Goal: Task Accomplishment & Management: Complete application form

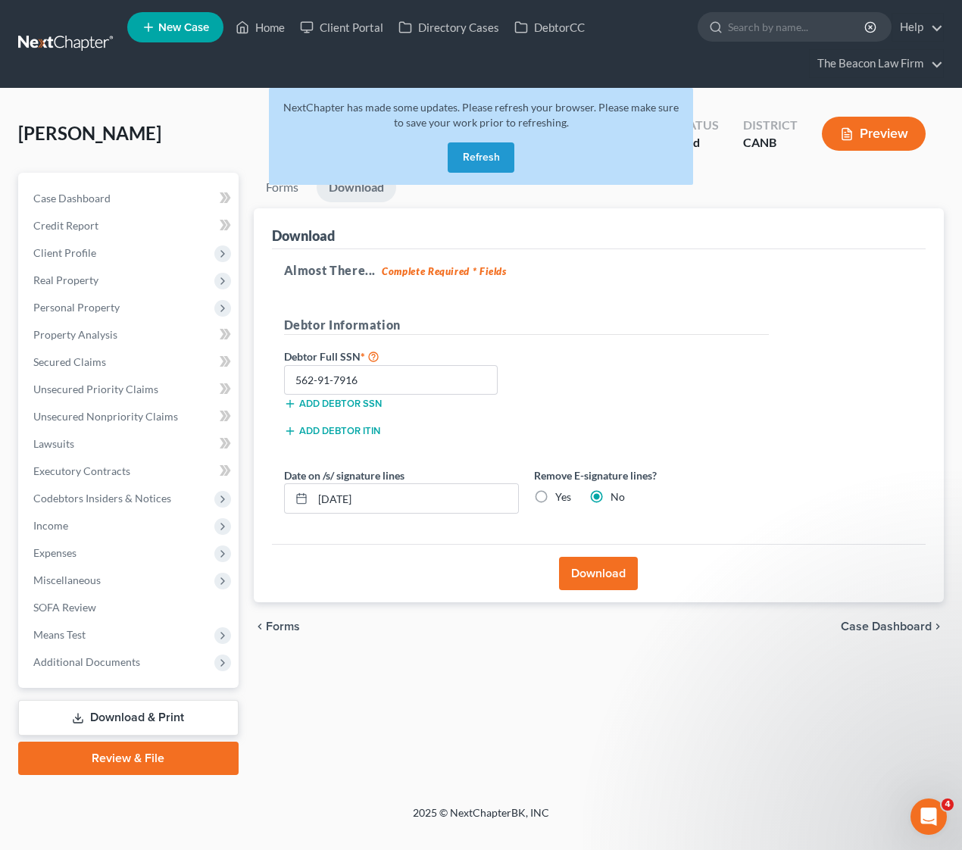
click at [75, 44] on link at bounding box center [66, 43] width 97 height 27
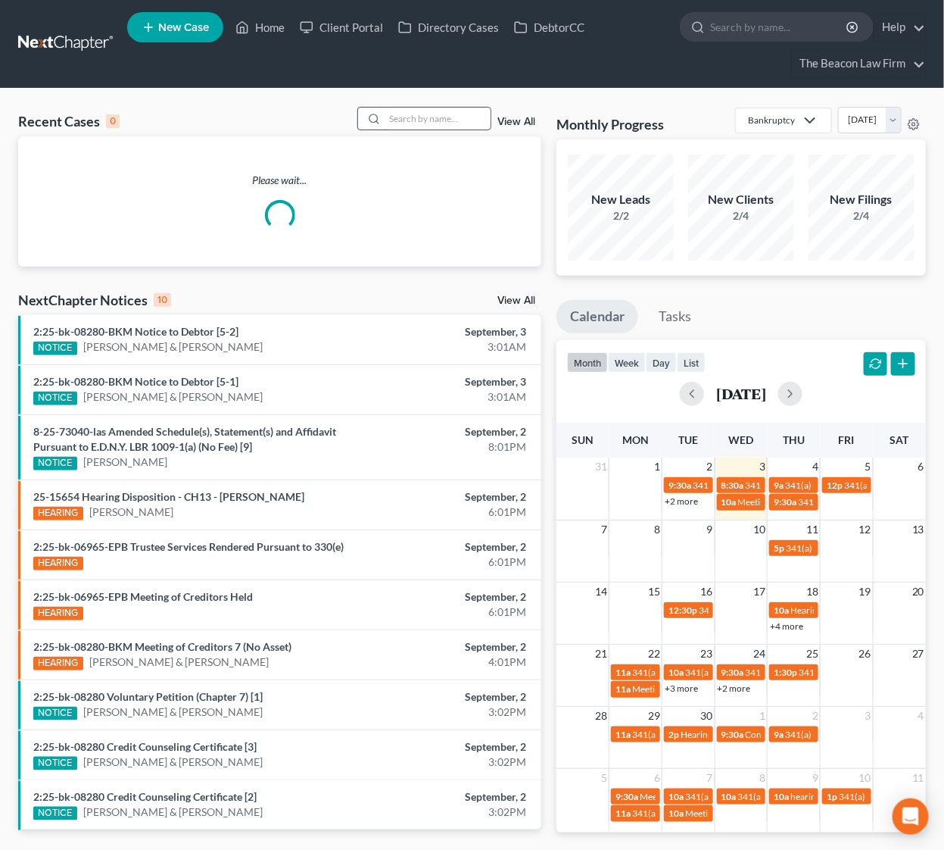
click at [412, 120] on input "search" at bounding box center [438, 119] width 106 height 22
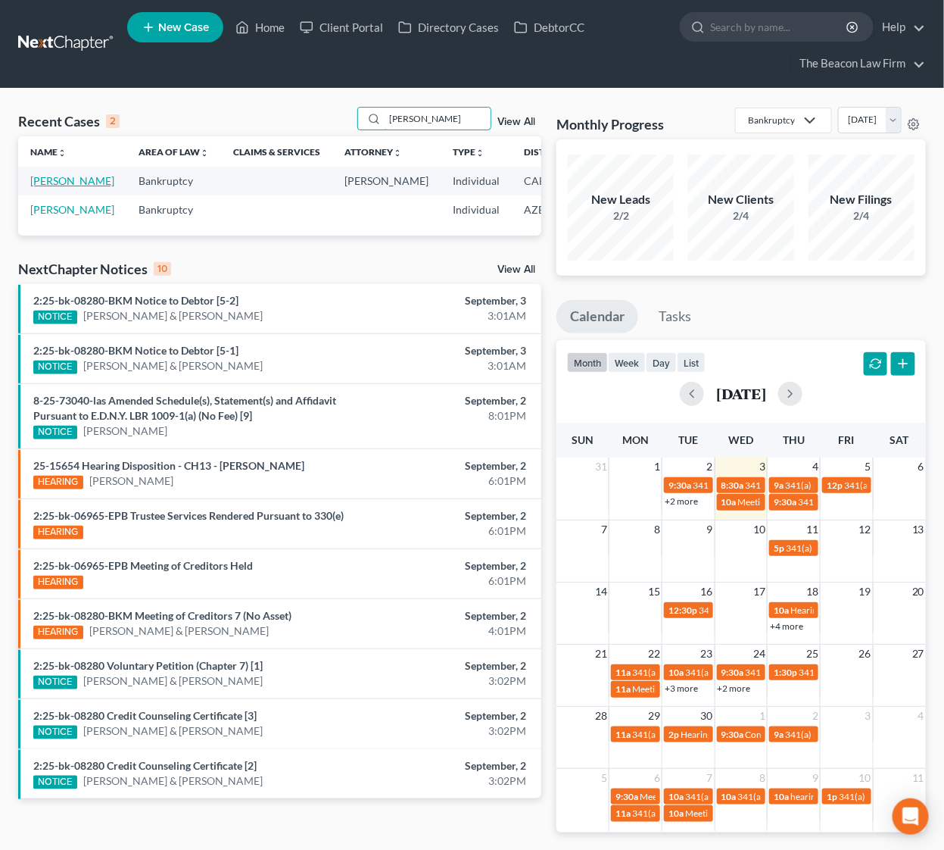
type input "[PERSON_NAME]"
click at [52, 177] on link "[PERSON_NAME]" at bounding box center [72, 180] width 84 height 13
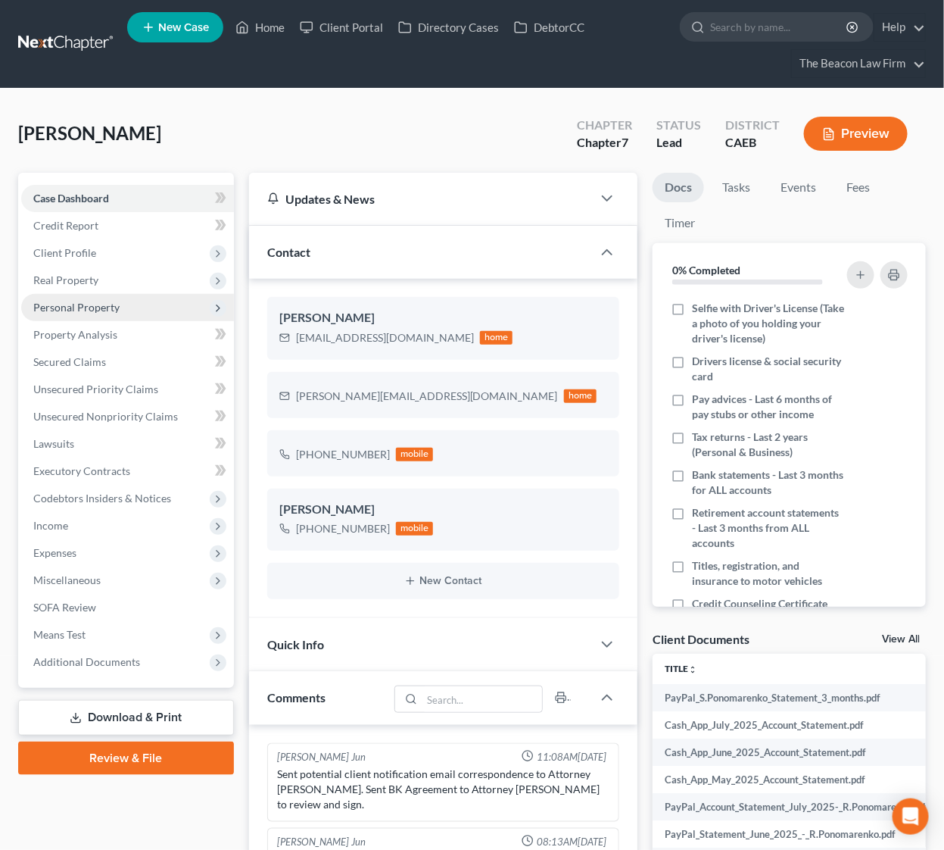
scroll to position [513, 0]
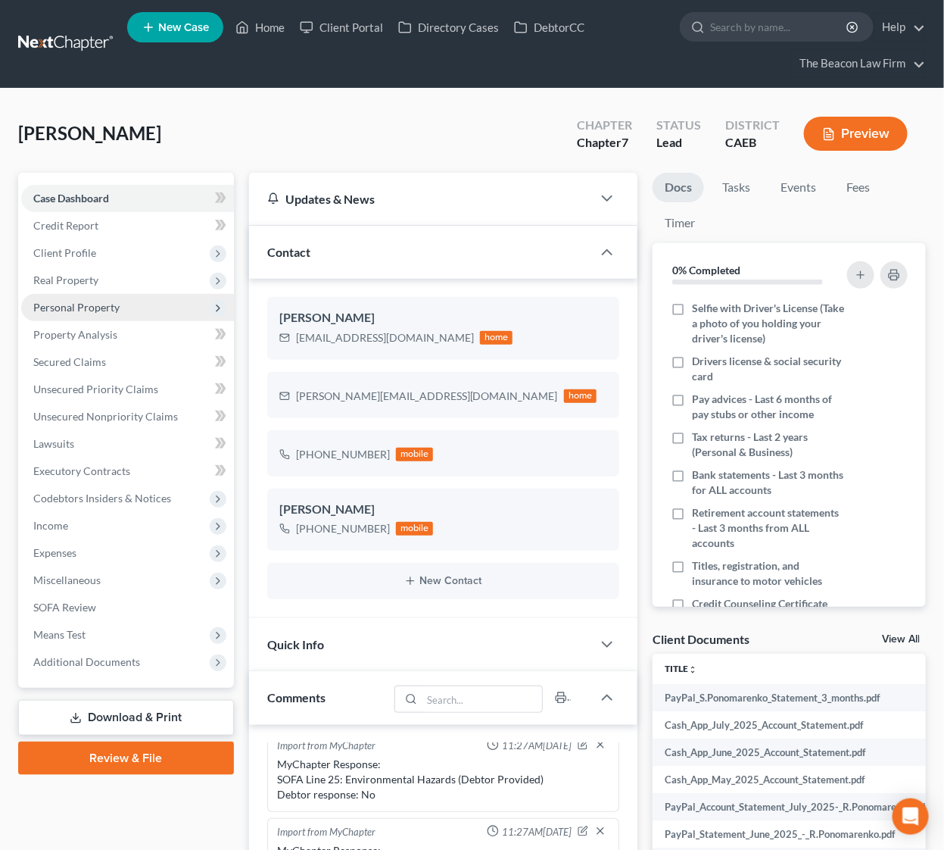
click at [86, 304] on span "Personal Property" at bounding box center [76, 307] width 86 height 13
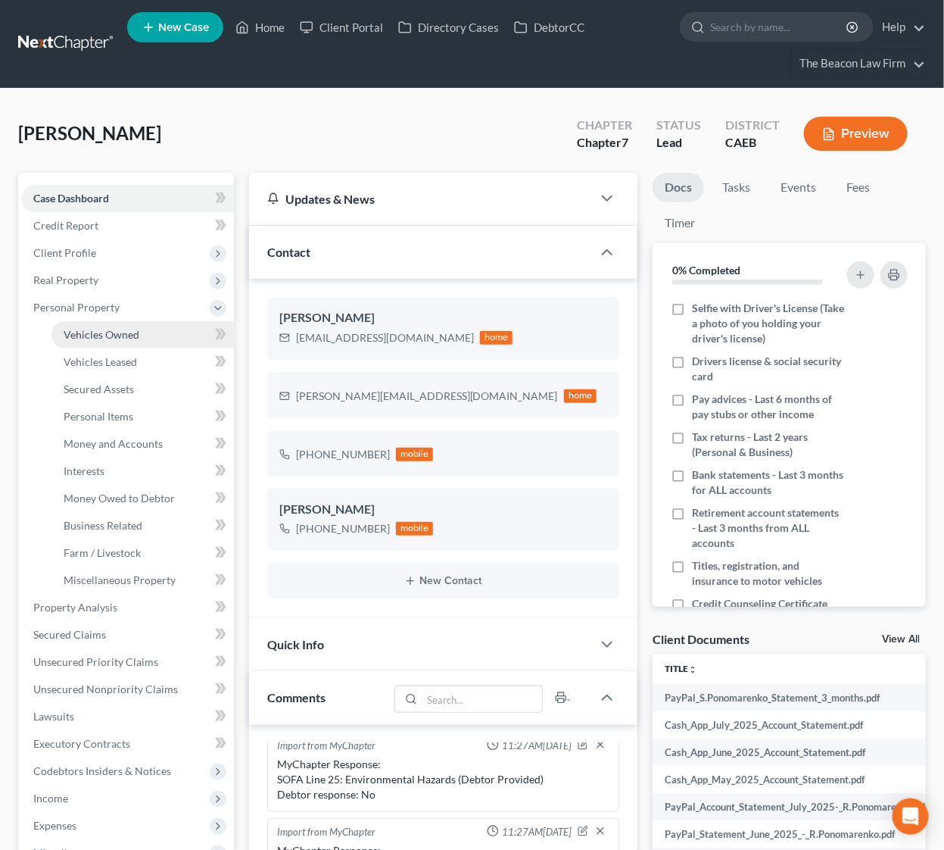
click at [114, 338] on span "Vehicles Owned" at bounding box center [102, 334] width 76 height 13
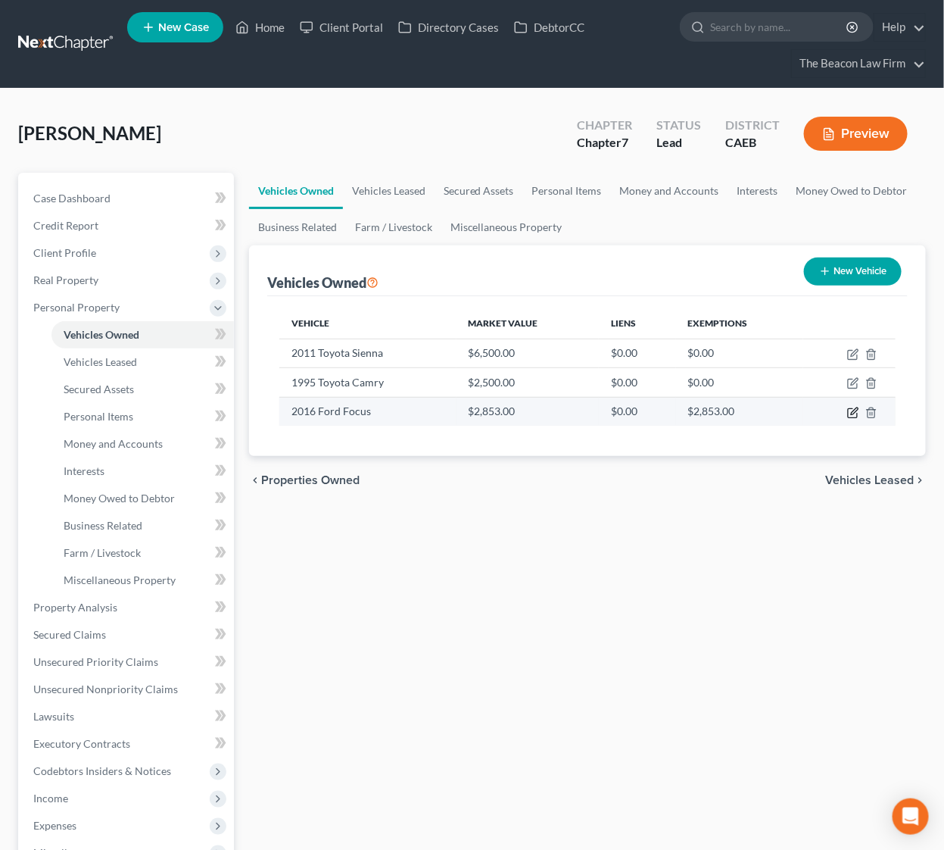
click at [857, 410] on icon "button" at bounding box center [854, 410] width 7 height 7
select select "0"
select select "10"
select select "4"
select select "2"
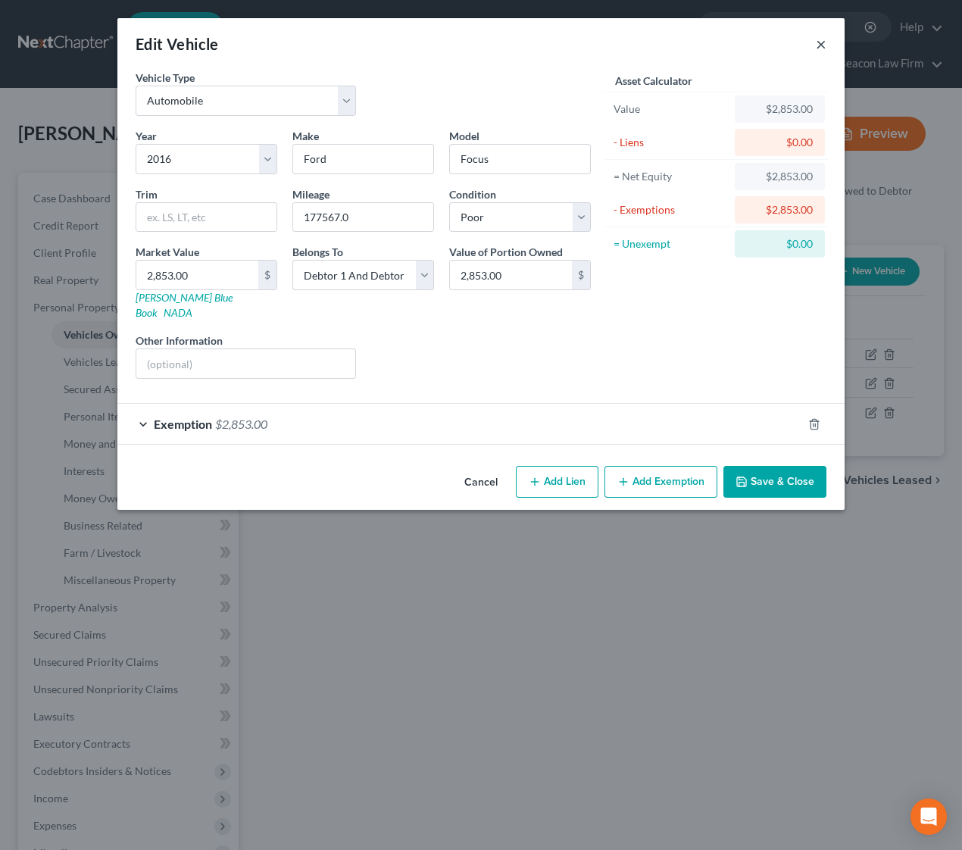
click at [818, 45] on button "×" at bounding box center [820, 44] width 11 height 18
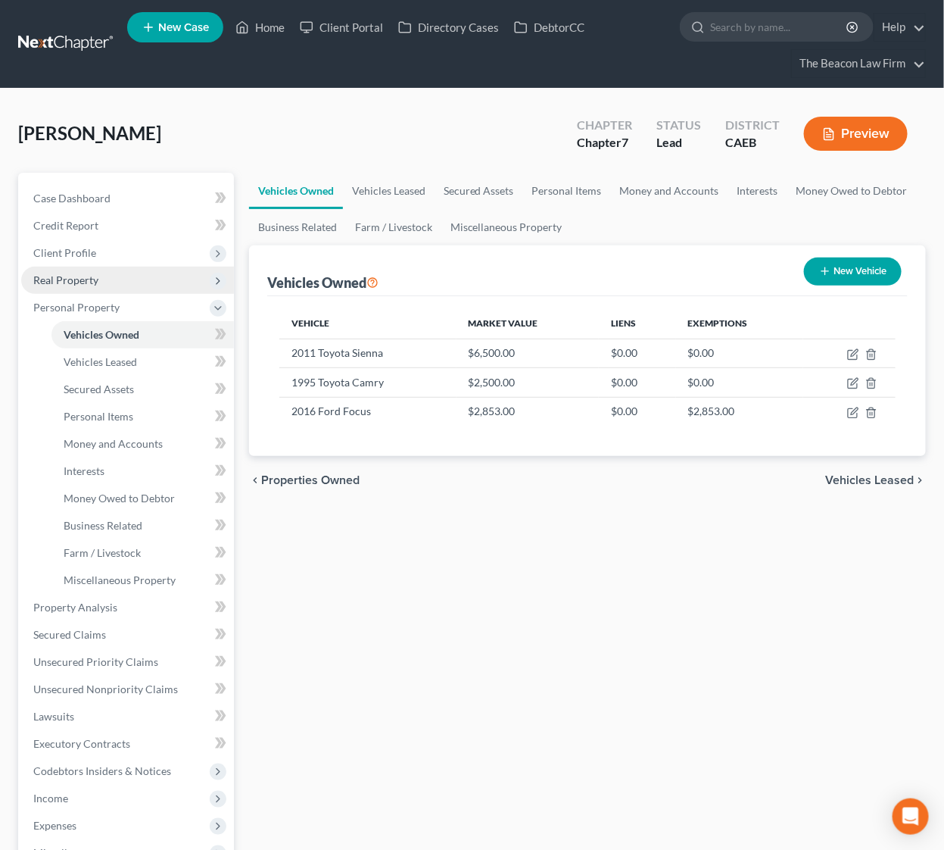
click at [76, 279] on span "Real Property" at bounding box center [65, 279] width 65 height 13
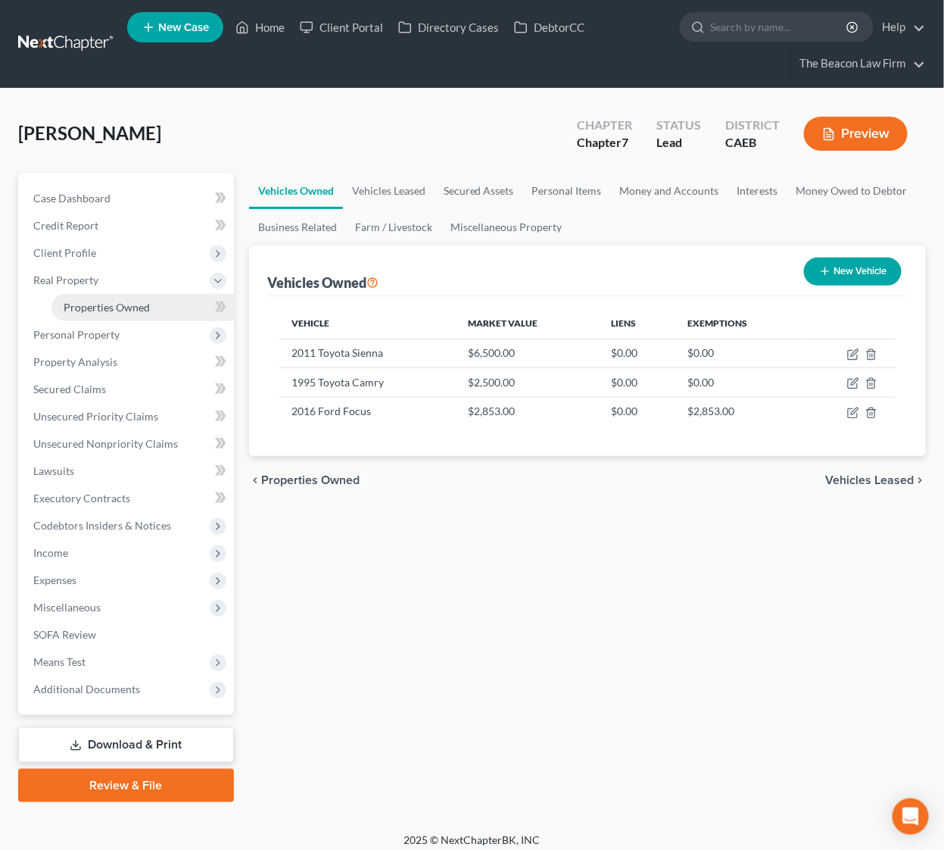
click at [96, 305] on span "Properties Owned" at bounding box center [107, 307] width 86 height 13
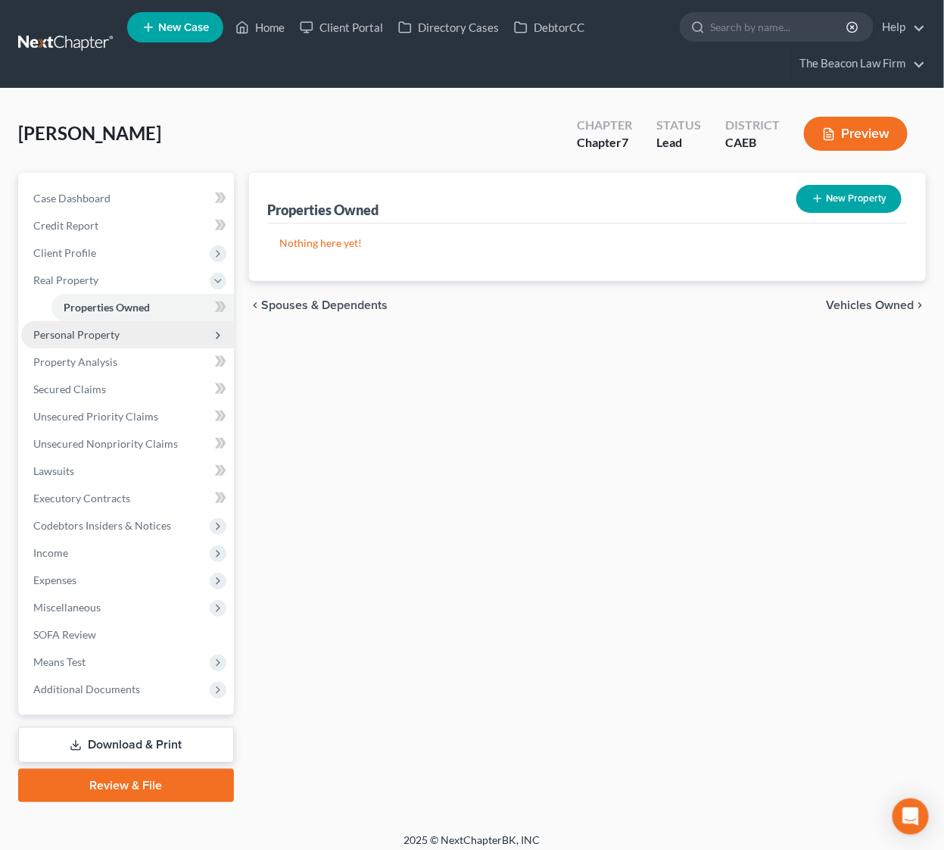
click at [86, 333] on span "Personal Property" at bounding box center [76, 334] width 86 height 13
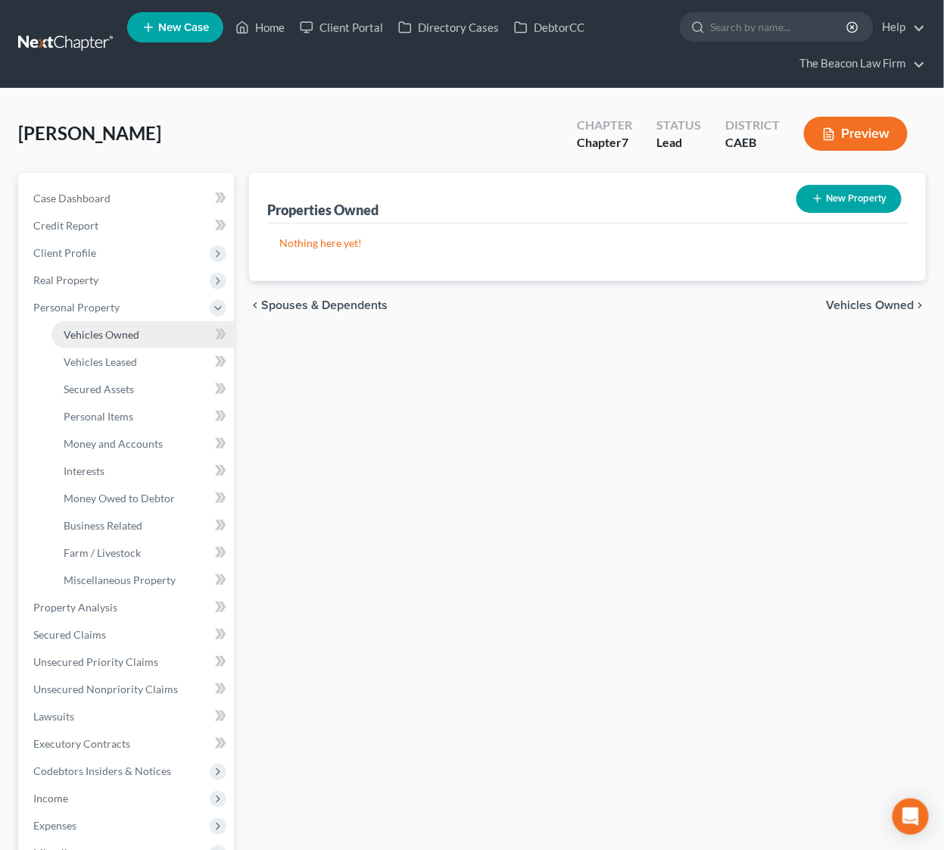
click at [108, 332] on span "Vehicles Owned" at bounding box center [102, 334] width 76 height 13
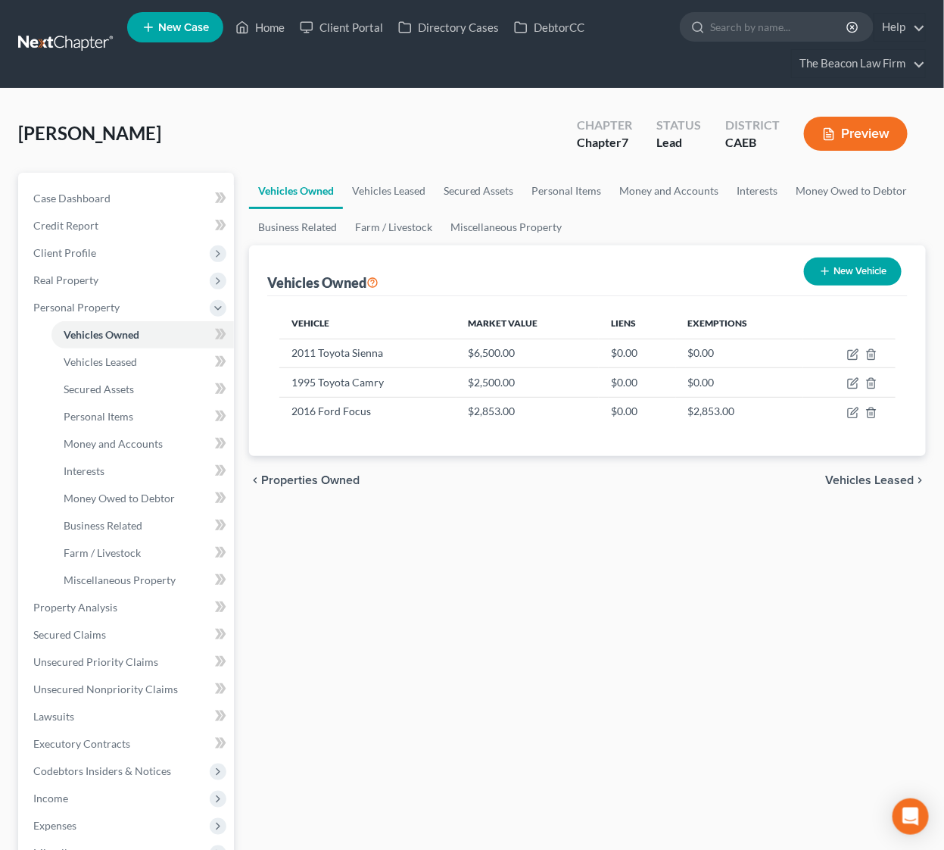
click at [73, 45] on link at bounding box center [66, 43] width 97 height 27
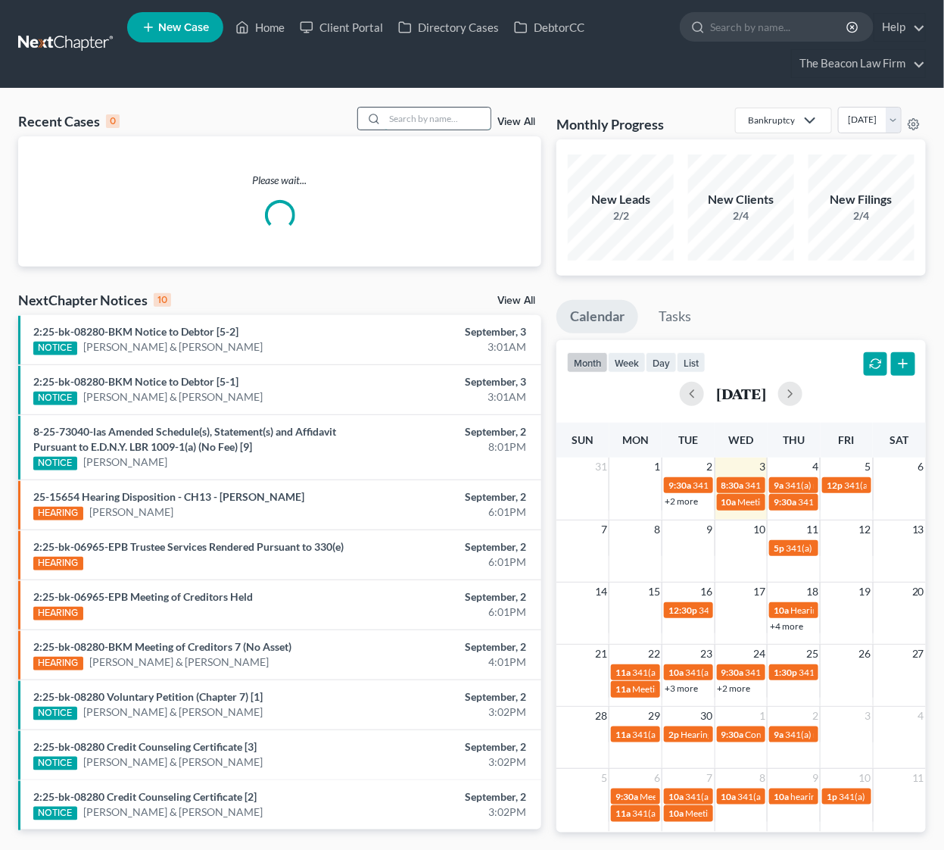
click at [425, 122] on input "search" at bounding box center [438, 119] width 106 height 22
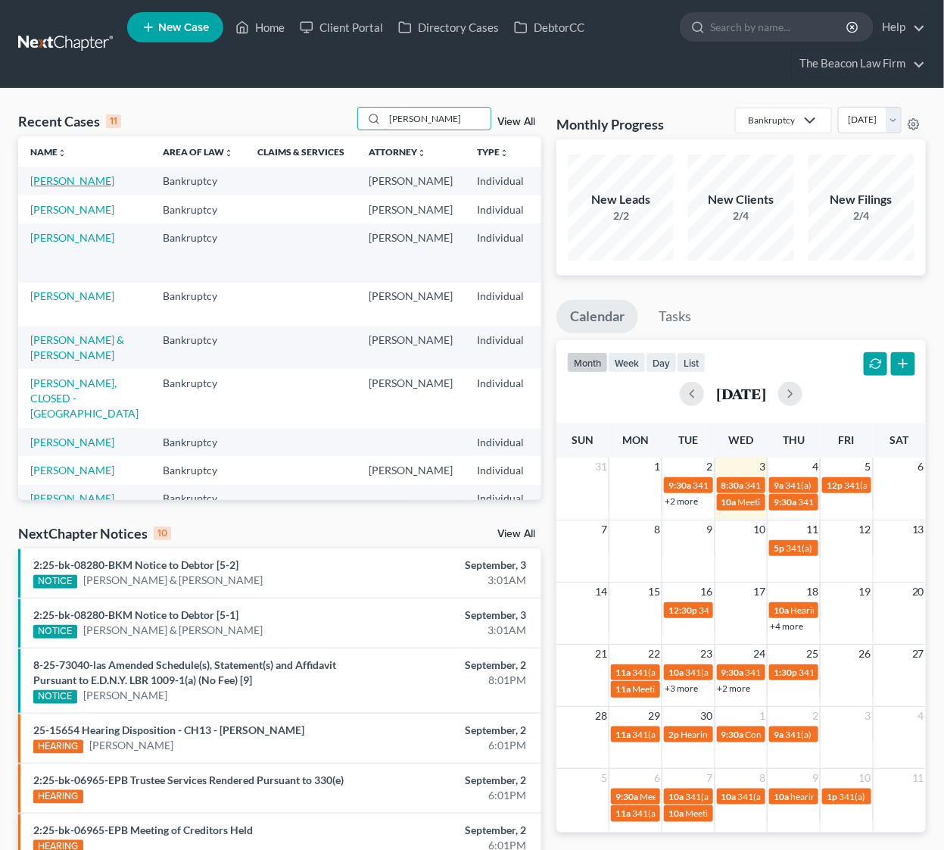
type input "perez"
click at [46, 187] on link "Perez, Veronica" at bounding box center [72, 180] width 84 height 13
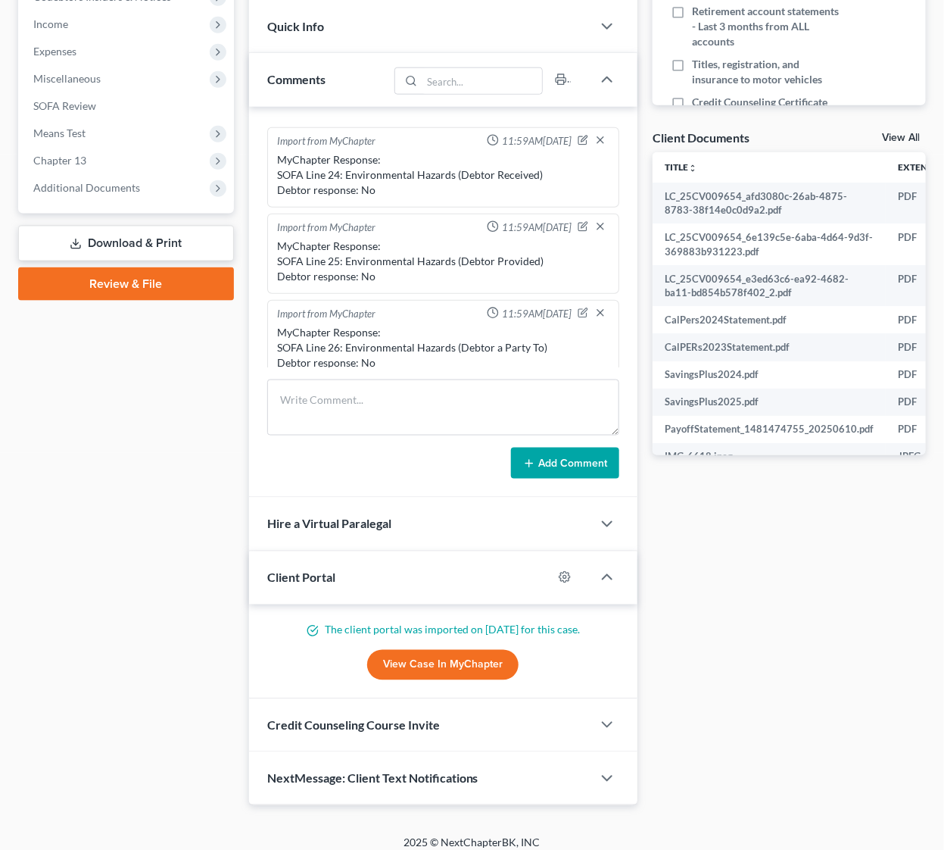
scroll to position [516, 0]
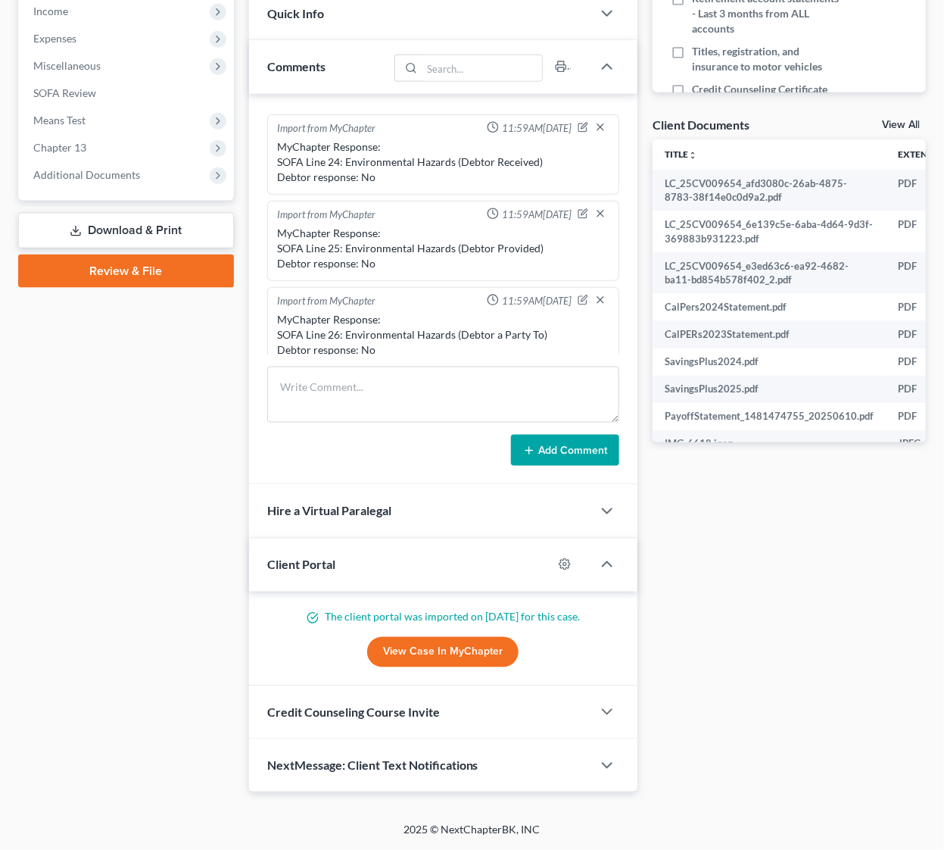
click at [440, 648] on link "View Case in MyChapter" at bounding box center [442, 652] width 151 height 30
